Goal: Navigation & Orientation: Find specific page/section

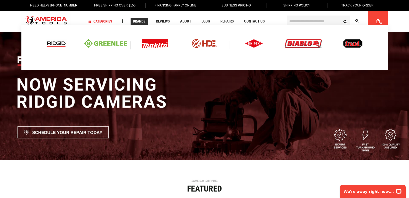
click at [142, 19] on link "Brands" at bounding box center [139, 21] width 17 height 7
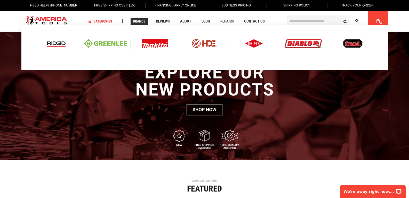
click at [142, 19] on link "Brands" at bounding box center [139, 21] width 17 height 7
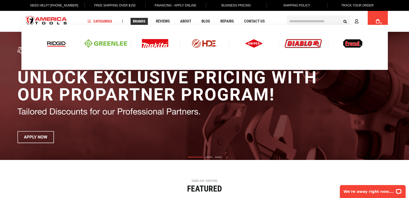
click at [161, 44] on img at bounding box center [155, 43] width 26 height 9
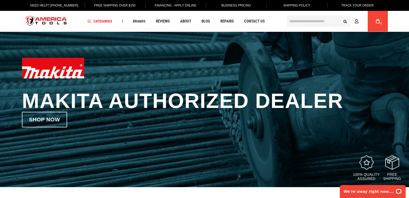
drag, startPoint x: 408, startPoint y: 11, endPoint x: 413, endPoint y: 19, distance: 9.0
click at [409, 19] on html "The store will not work correctly in the case when cookies are disabled. Langua…" at bounding box center [204, 99] width 409 height 198
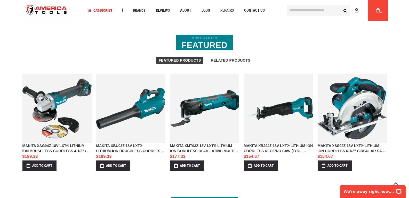
scroll to position [479, 0]
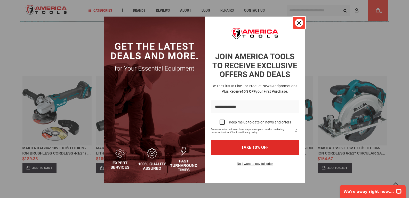
click at [297, 22] on icon "close icon" at bounding box center [299, 23] width 4 height 4
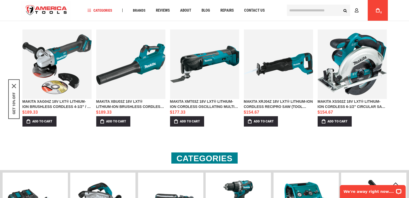
scroll to position [517, 0]
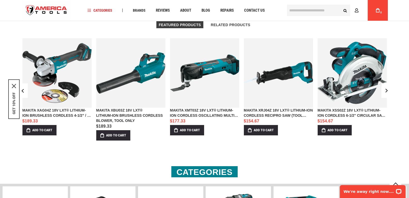
click at [118, 71] on link "MAKITA XBU03Z 18V LXT® LITHIUM‑ION BRUSHLESS CORDLESS BLOWER, TOOL ONLY" at bounding box center [130, 72] width 69 height 69
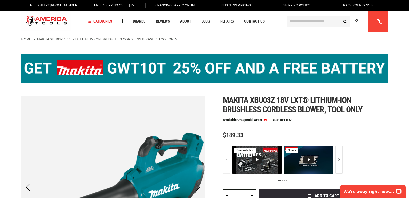
click at [266, 120] on span at bounding box center [265, 120] width 3 height 4
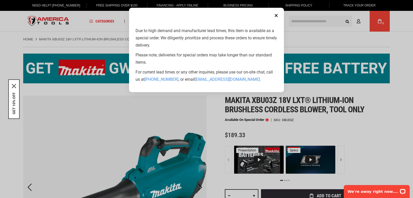
click at [278, 13] on button "Close" at bounding box center [276, 15] width 10 height 10
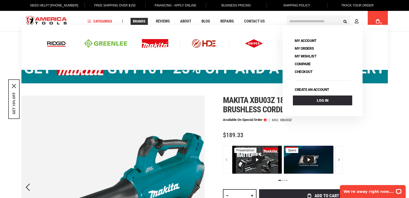
click at [143, 22] on span "Brands" at bounding box center [139, 21] width 13 height 4
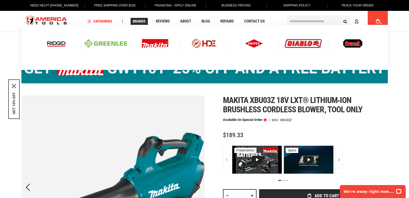
click at [305, 41] on img at bounding box center [303, 43] width 37 height 9
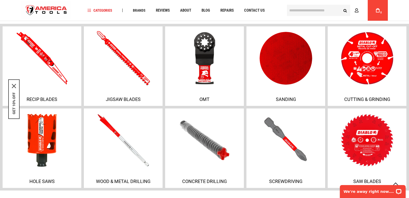
scroll to position [389, 0]
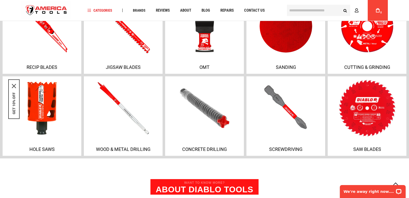
click at [376, 97] on img at bounding box center [367, 108] width 81 height 60
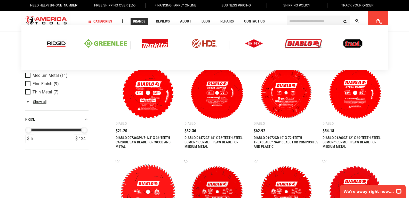
click at [61, 46] on img at bounding box center [56, 43] width 21 height 9
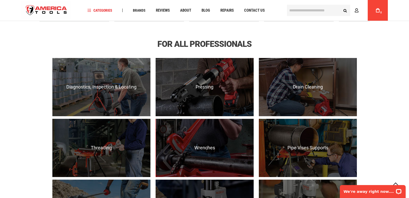
scroll to position [326, 0]
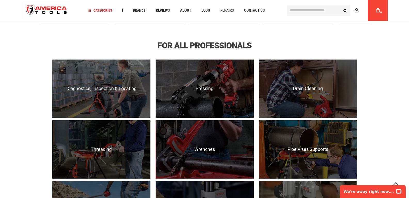
drag, startPoint x: 409, startPoint y: 86, endPoint x: 412, endPoint y: 82, distance: 5.5
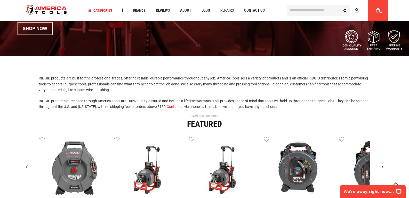
scroll to position [88, 0]
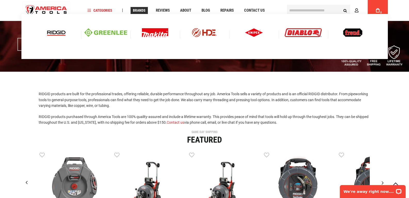
click at [108, 35] on img at bounding box center [105, 32] width 43 height 9
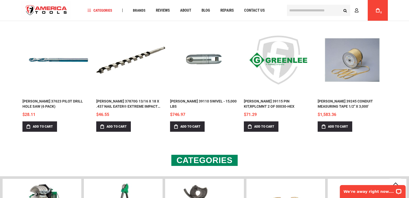
scroll to position [207, 0]
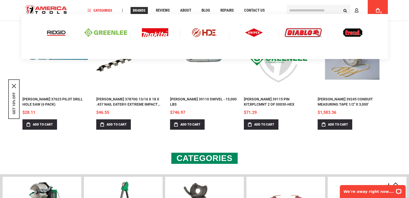
click at [204, 33] on img at bounding box center [204, 32] width 43 height 9
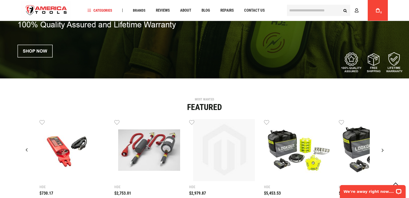
scroll to position [77, 0]
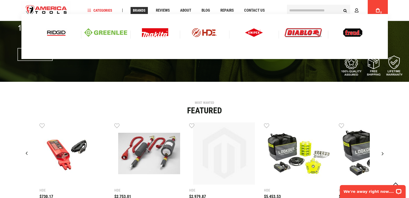
click at [251, 29] on img at bounding box center [254, 32] width 18 height 9
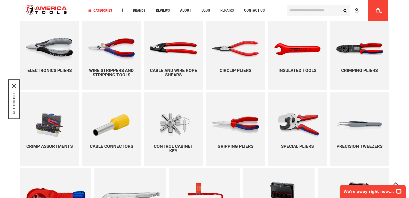
scroll to position [342, 0]
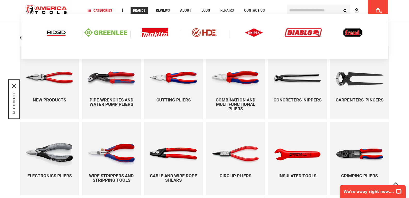
click at [350, 34] on img at bounding box center [353, 32] width 20 height 9
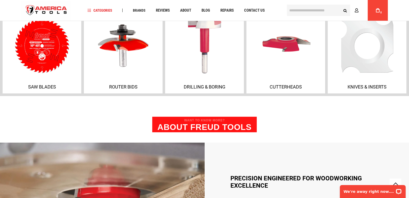
scroll to position [368, 0]
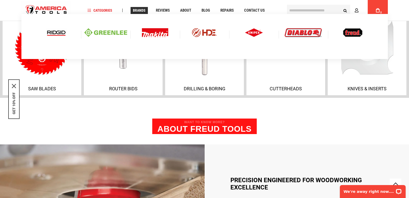
click at [138, 9] on span "Brands" at bounding box center [139, 11] width 13 height 4
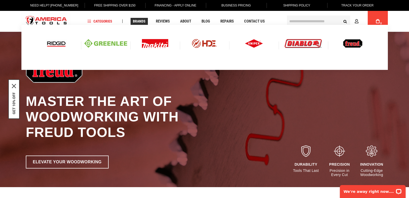
click at [136, 22] on span "Brands" at bounding box center [139, 21] width 13 height 4
